Goal: Transaction & Acquisition: Obtain resource

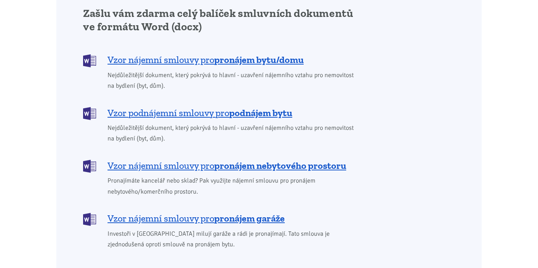
scroll to position [673, 0]
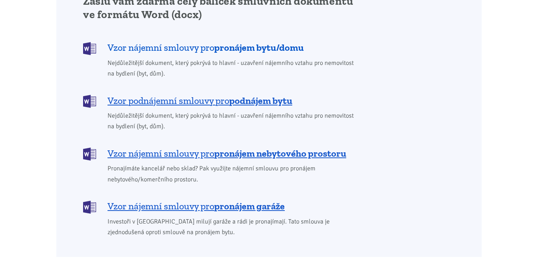
click at [182, 41] on span "Vzor nájemní smlouvy pro pronájem bytu/domu" at bounding box center [206, 47] width 196 height 13
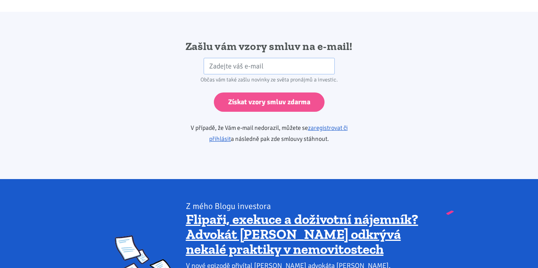
scroll to position [1316, 0]
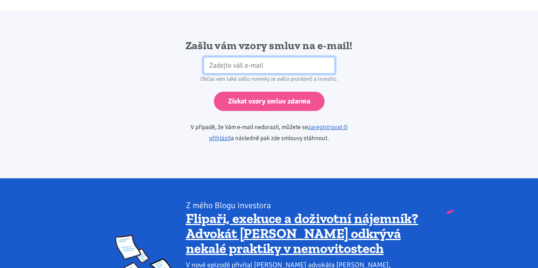
click at [226, 57] on input "email" at bounding box center [269, 65] width 131 height 17
type input "adytzumunteanu@email.cz"
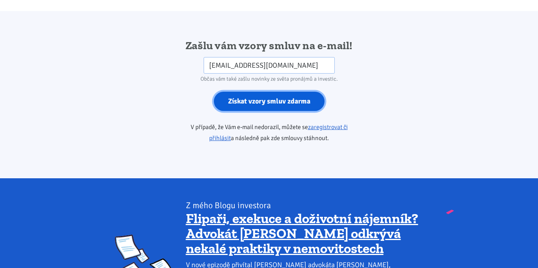
click at [258, 92] on input "Získat vzory smluv zdarma" at bounding box center [269, 101] width 111 height 19
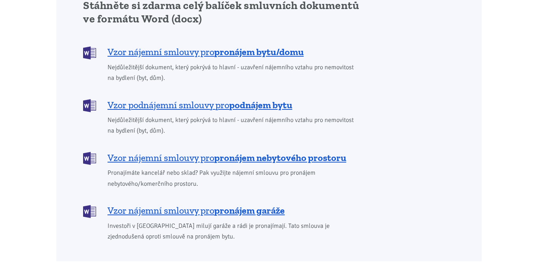
scroll to position [629, 0]
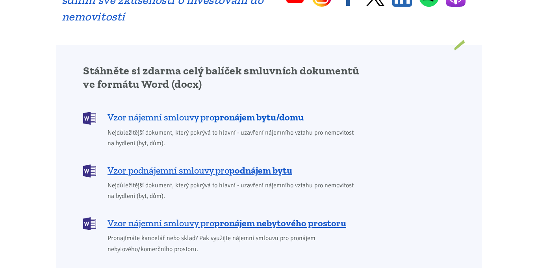
click at [154, 111] on span "Vzor nájemní smlouvy pro pronájem bytu/domu" at bounding box center [206, 117] width 196 height 13
